Goal: Task Accomplishment & Management: Complete application form

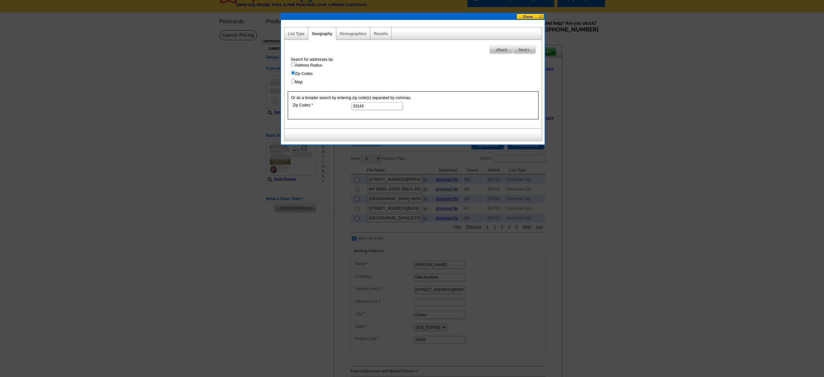
click at [371, 107] on input "33143" at bounding box center [376, 106] width 51 height 8
type input "33156"
click at [523, 52] on span "Next" at bounding box center [524, 50] width 22 height 8
select select
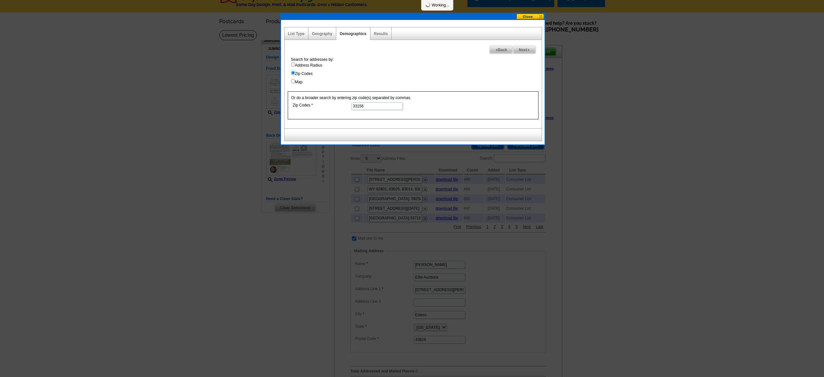
select select
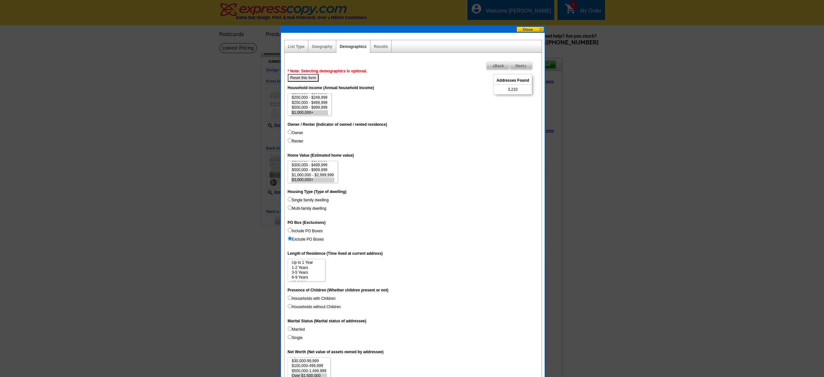
click at [501, 66] on span "Back" at bounding box center [498, 66] width 23 height 8
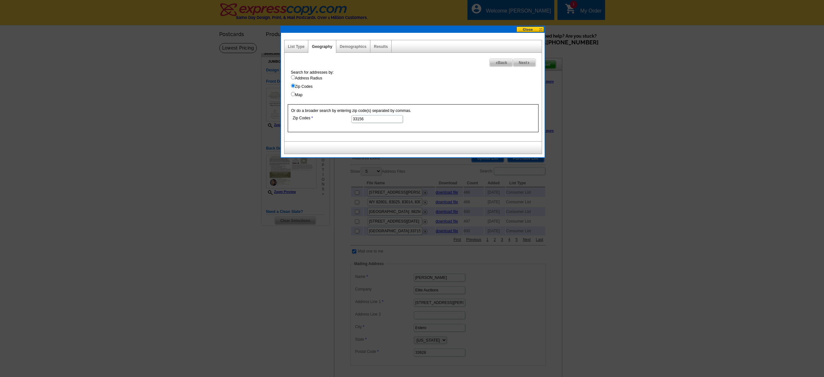
click at [294, 78] on input "Address Radius" at bounding box center [293, 77] width 4 height 4
radio input "true"
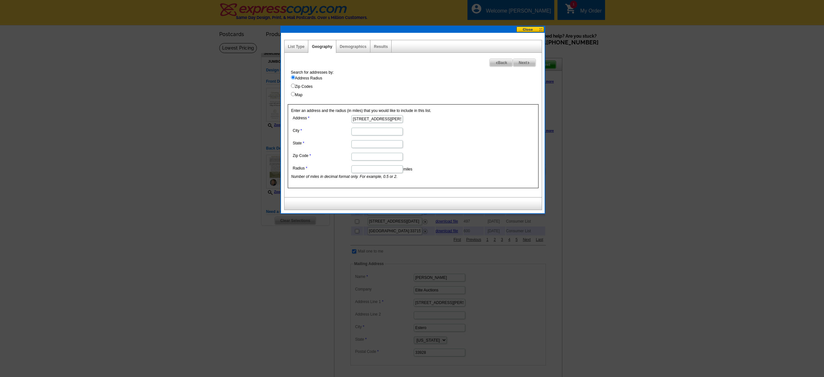
type input "[STREET_ADDRESS][PERSON_NAME]"
type input "Pinecrest"
type input "FL"
type input "33156"
click at [369, 168] on input "Radius" at bounding box center [376, 169] width 51 height 8
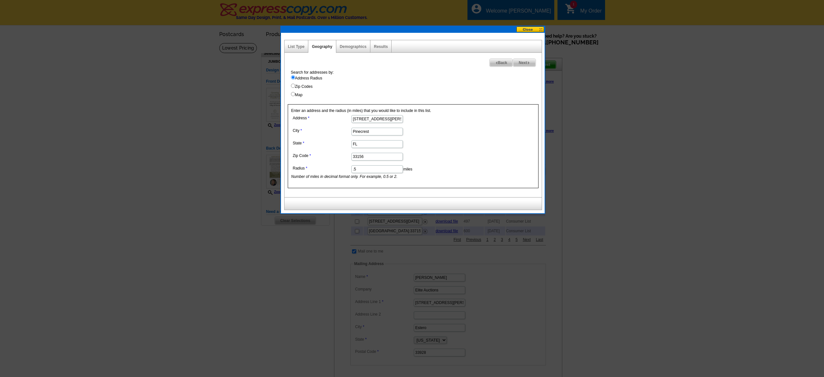
type input ".5"
click at [446, 149] on dl "Address [STREET_ADDRESS][PERSON_NAME] [GEOGRAPHIC_DATA] [US_STATE] Zip Code 331…" at bounding box center [376, 147] width 171 height 66
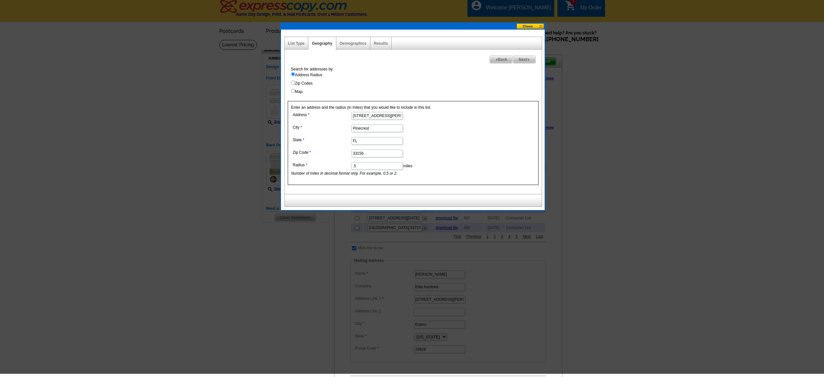
scroll to position [47, 0]
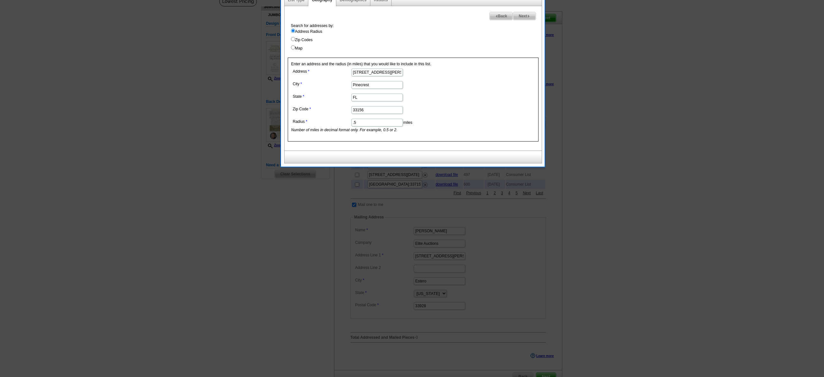
click at [523, 17] on span "Next" at bounding box center [524, 16] width 22 height 8
select select
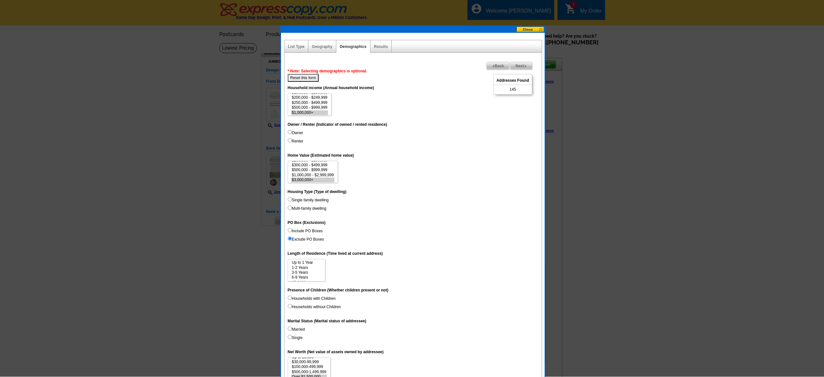
scroll to position [0, 0]
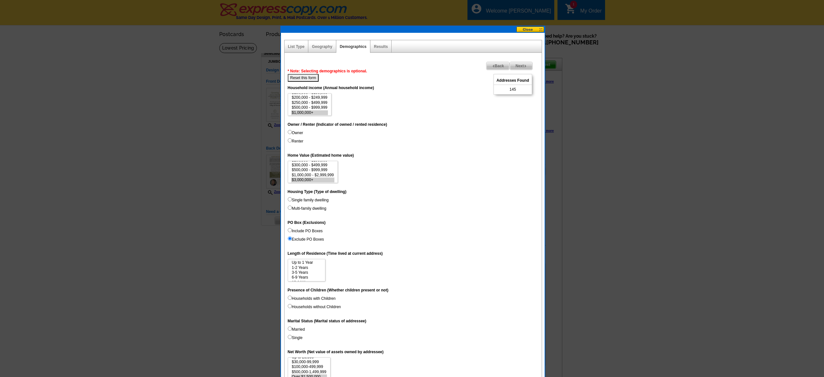
click at [499, 65] on span "Back" at bounding box center [498, 66] width 23 height 8
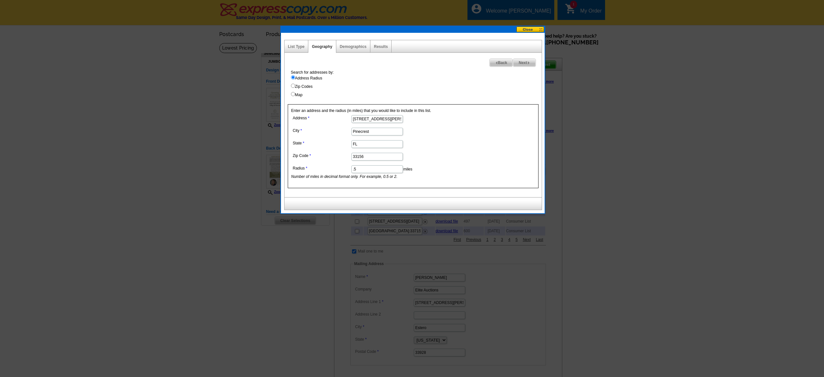
drag, startPoint x: 362, startPoint y: 168, endPoint x: 340, endPoint y: 169, distance: 22.2
click at [340, 169] on dl "Address [STREET_ADDRESS][PERSON_NAME] [GEOGRAPHIC_DATA] [US_STATE] Zip Code 331…" at bounding box center [376, 147] width 171 height 66
type input "1"
click at [464, 128] on form "Address [STREET_ADDRESS][PERSON_NAME] [GEOGRAPHIC_DATA] [US_STATE] Zip Code 331…" at bounding box center [413, 147] width 244 height 66
click at [522, 60] on span "Next" at bounding box center [524, 63] width 22 height 8
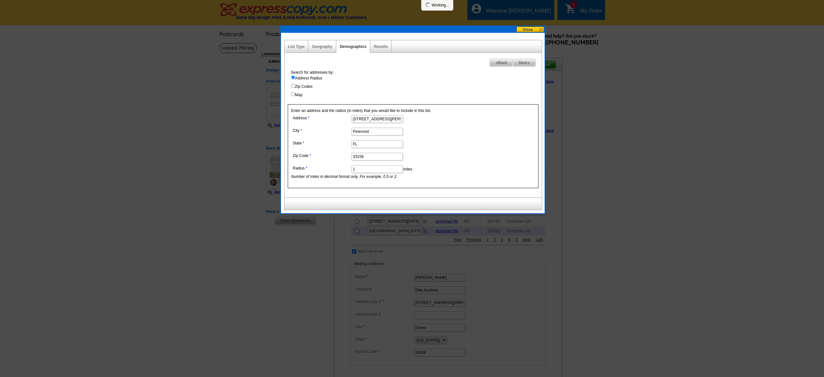
select select
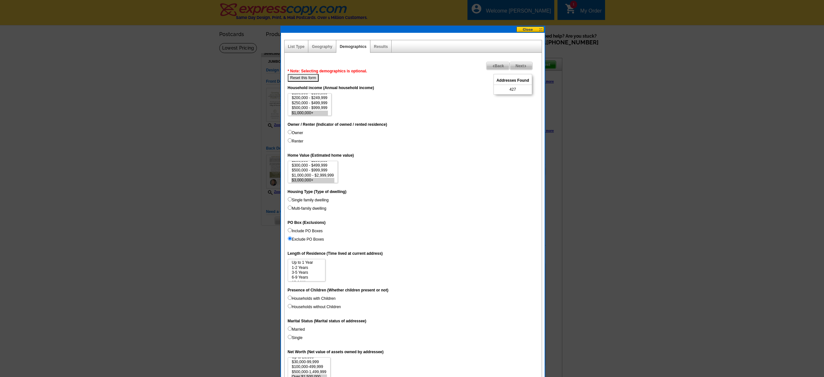
scroll to position [29, 0]
click at [536, 30] on button at bounding box center [530, 29] width 28 height 6
